Goal: Information Seeking & Learning: Learn about a topic

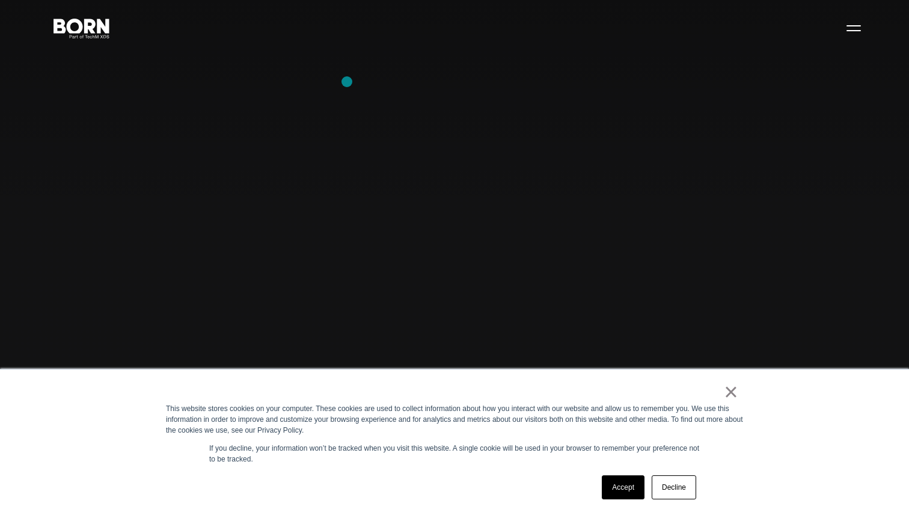
scroll to position [38, 0]
click at [729, 395] on link "×" at bounding box center [731, 392] width 14 height 11
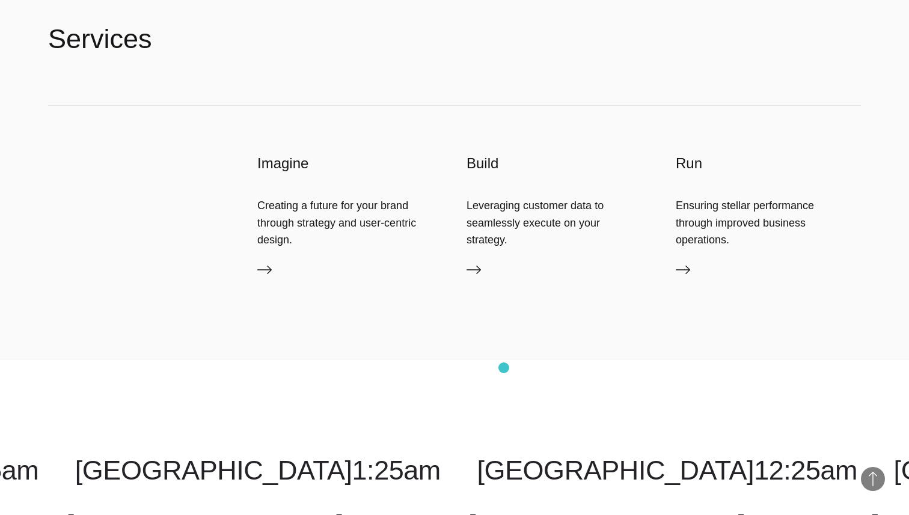
scroll to position [3110, 0]
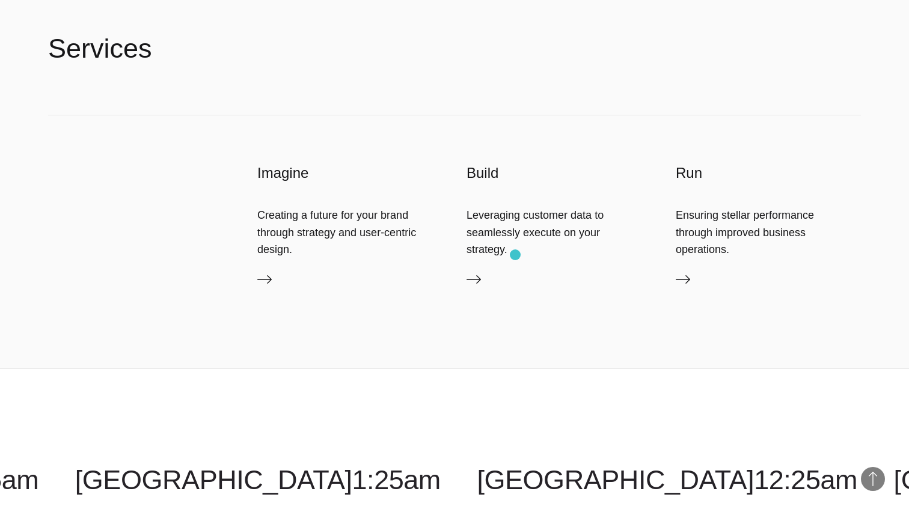
click at [515, 255] on div "Leveraging customer data to seamlessly execute on your strategy." at bounding box center [559, 232] width 185 height 51
click at [471, 290] on link "Services" at bounding box center [559, 281] width 185 height 19
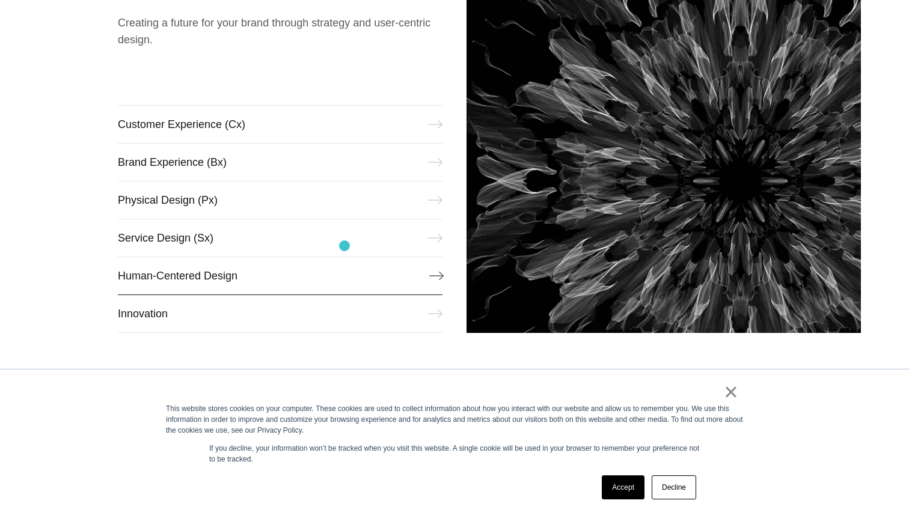
scroll to position [604, 0]
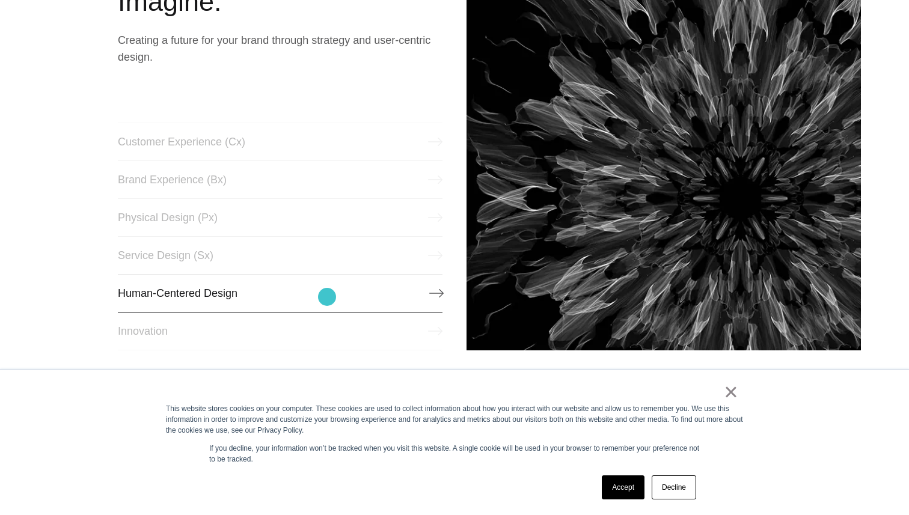
click at [327, 297] on link "Human-Centered Design" at bounding box center [280, 293] width 325 height 38
click at [197, 257] on link "Service Design (Sx)" at bounding box center [280, 255] width 325 height 38
click at [351, 149] on link "Customer Experience (Cx)" at bounding box center [280, 142] width 325 height 38
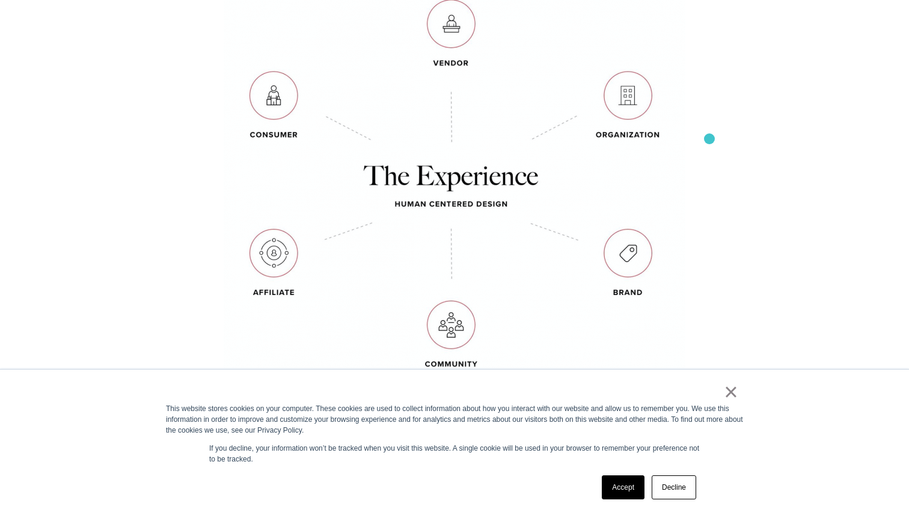
scroll to position [742, 0]
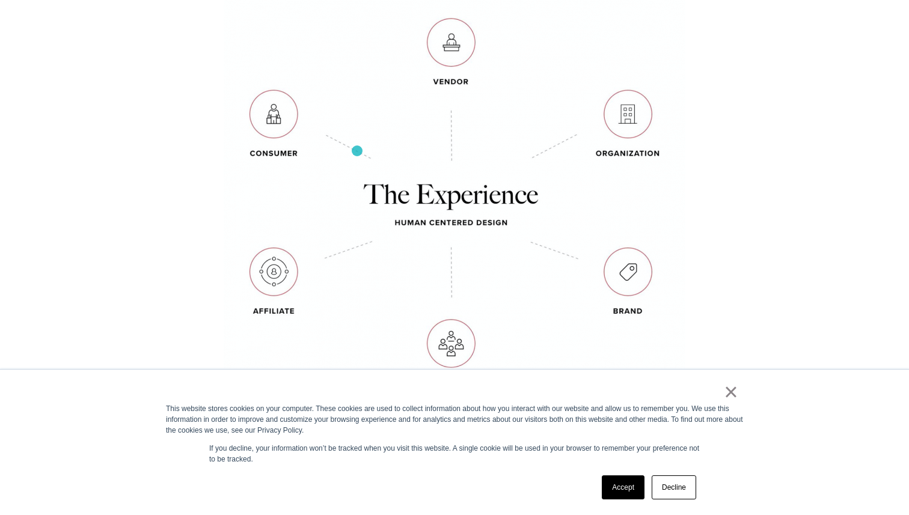
click at [357, 151] on img at bounding box center [455, 196] width 462 height 402
click at [297, 135] on img at bounding box center [455, 196] width 462 height 402
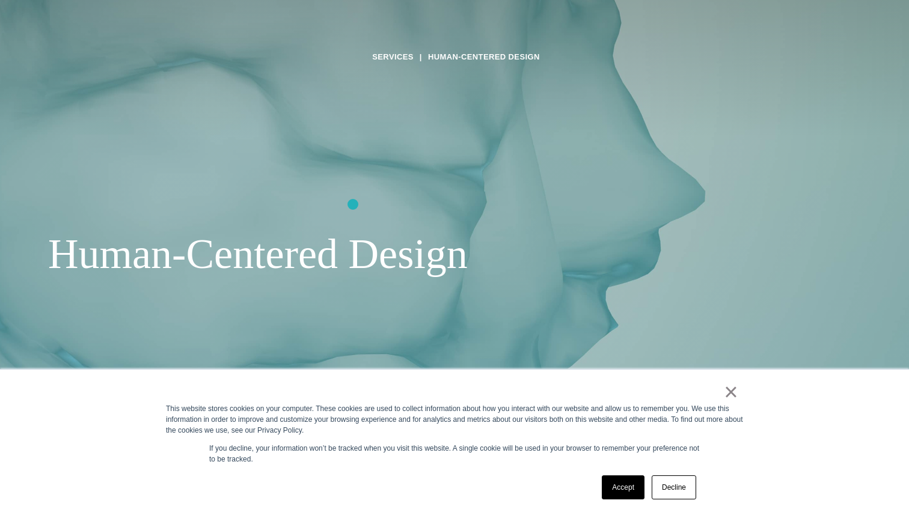
scroll to position [0, 0]
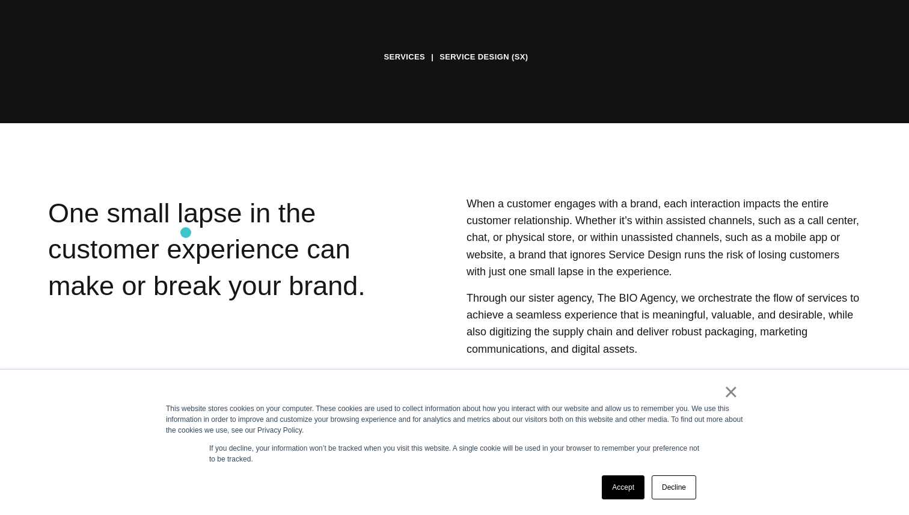
scroll to position [395, 0]
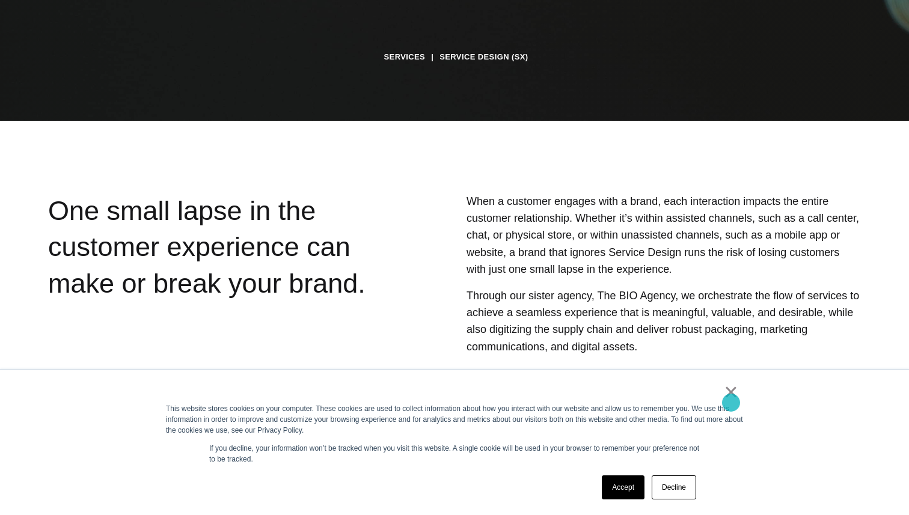
click at [731, 398] on link "×" at bounding box center [731, 392] width 14 height 11
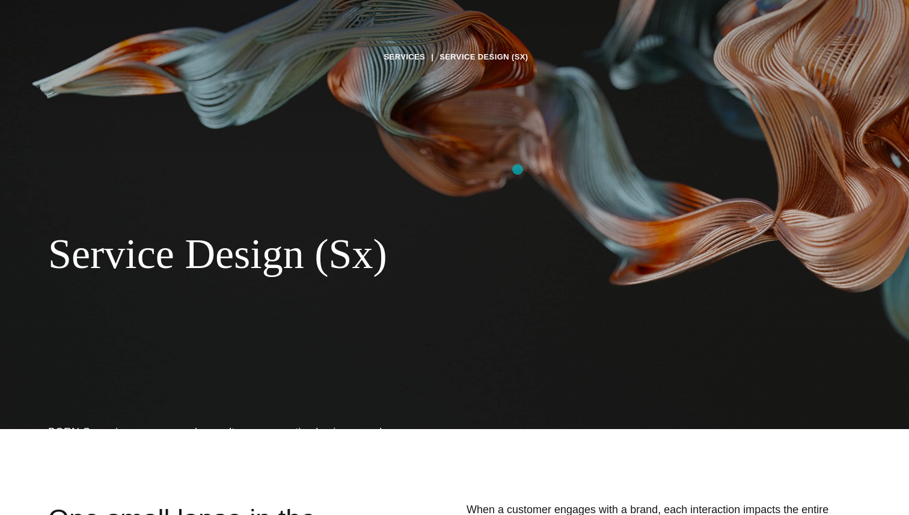
scroll to position [0, 0]
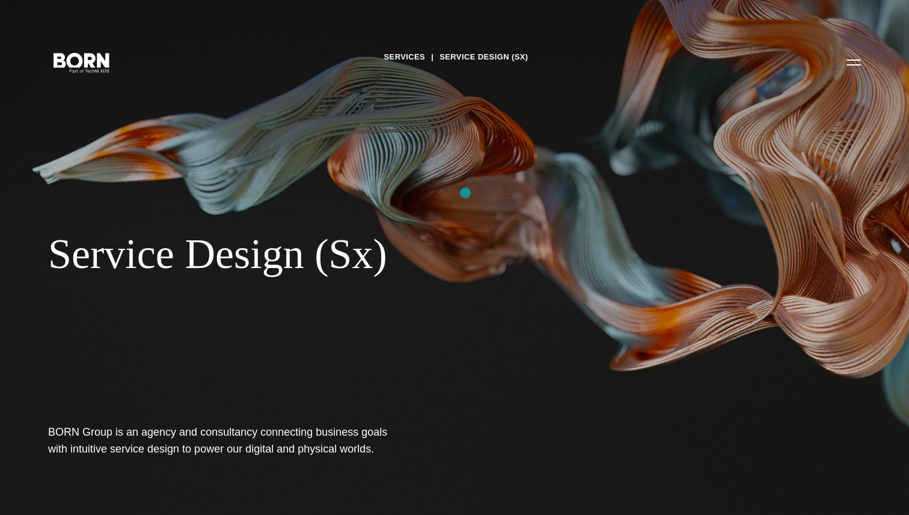
click at [466, 193] on div "Services Service Design (Sx) Service Design (Sx) BORN Group is an agency and co…" at bounding box center [454, 257] width 909 height 515
